Goal: Navigation & Orientation: Find specific page/section

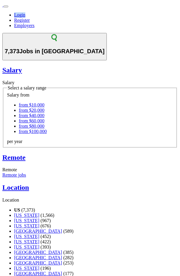
click at [8, 7] on button "Toggle main navigation menu" at bounding box center [6, 7] width 5 height 2
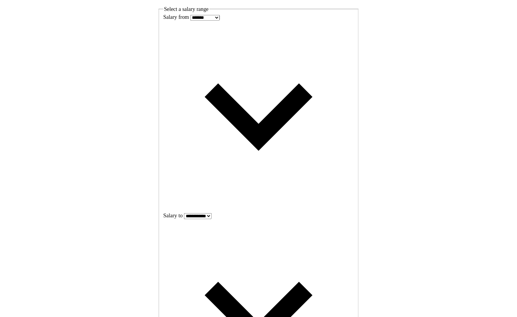
scroll to position [1111, 0]
